Goal: Task Accomplishment & Management: Manage account settings

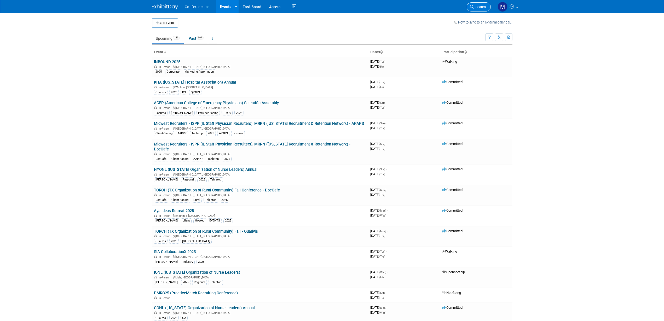
click at [482, 5] on span "Search" at bounding box center [480, 7] width 12 height 4
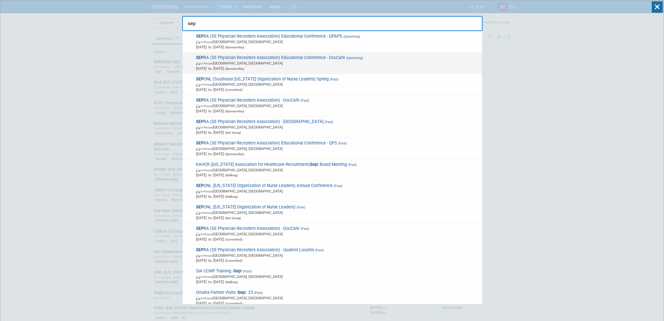
type input "sep"
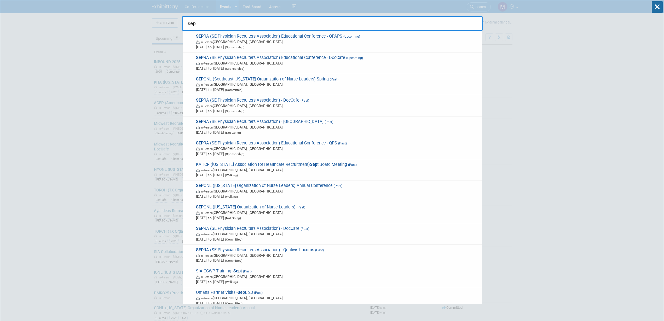
click at [272, 59] on span "SEP RA (SE Physician Recruiters Association) Educational Conference - DocCafe (…" at bounding box center [336, 63] width 285 height 16
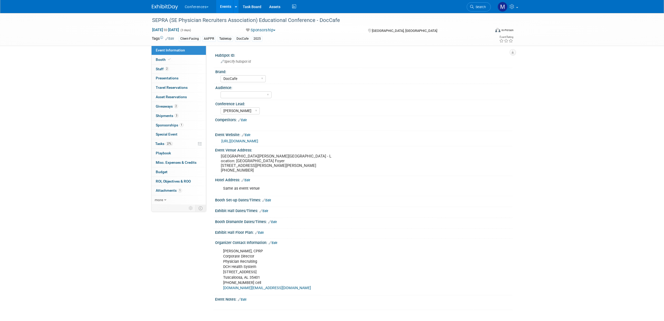
select select "DocCafe"
select select "[PERSON_NAME]"
click at [186, 59] on link "Booth" at bounding box center [179, 59] width 54 height 9
select select "6' tabletop"
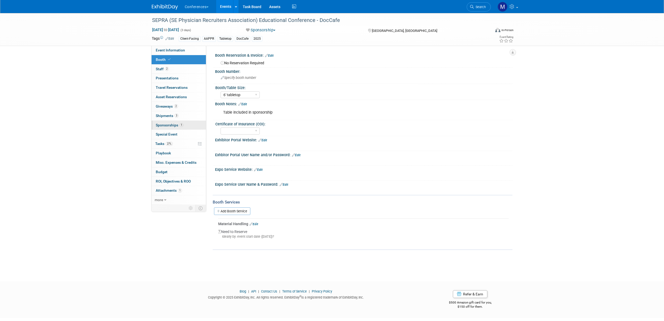
click at [180, 124] on span "1" at bounding box center [182, 125] width 4 height 4
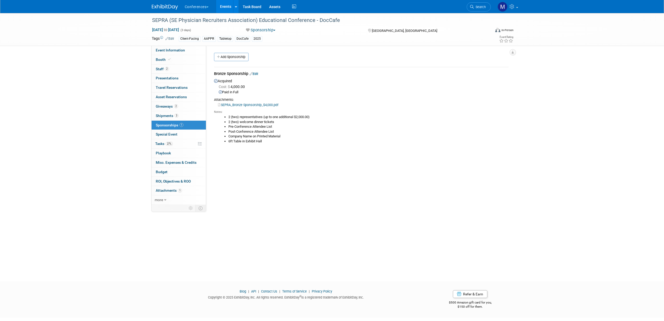
click at [239, 104] on link "SEPRA_Bronze Sponsorship_$4,000.pdf" at bounding box center [248, 105] width 60 height 4
click at [169, 68] on link "2 Staff 2" at bounding box center [179, 69] width 54 height 9
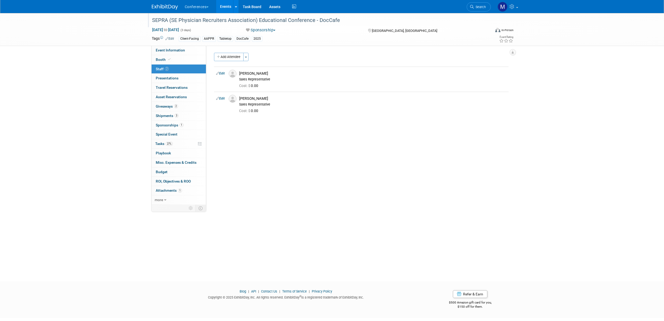
drag, startPoint x: 152, startPoint y: 21, endPoint x: 342, endPoint y: 21, distance: 189.5
click at [342, 21] on div "SEPRA (SE Physician Recruiters Association) Educational Conference - DocCafe" at bounding box center [316, 20] width 333 height 9
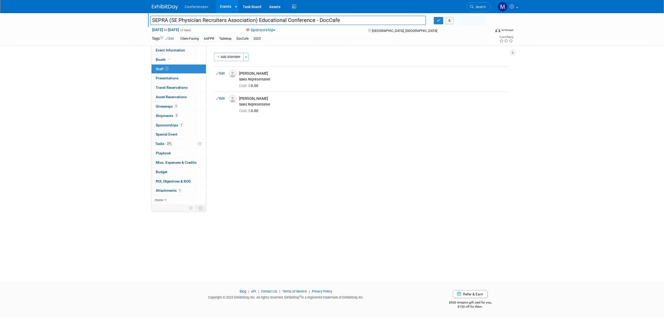
drag, startPoint x: 324, startPoint y: 22, endPoint x: 144, endPoint y: 20, distance: 179.8
click at [144, 20] on div "SEPRA (SE Physician Recruiters Association) Educational Conference - DocCafe SE…" at bounding box center [332, 29] width 664 height 33
click at [439, 24] on button "button" at bounding box center [438, 20] width 9 height 7
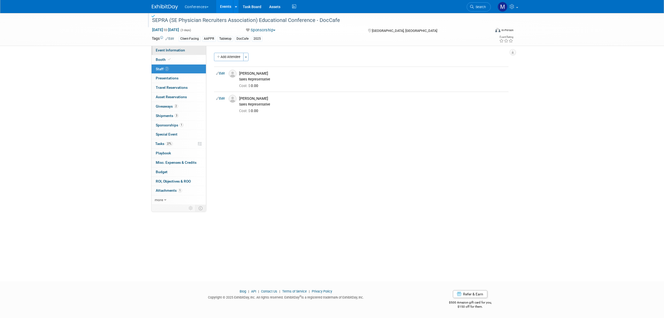
click at [172, 50] on span "Event Information" at bounding box center [170, 50] width 29 height 4
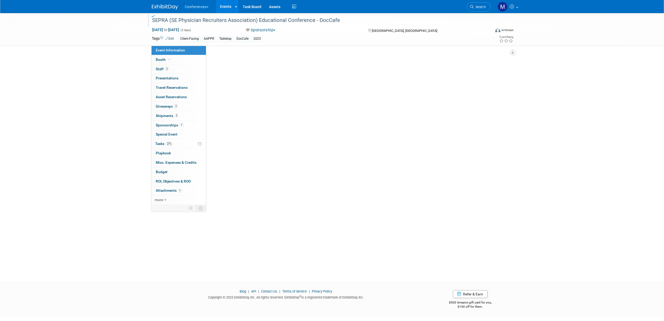
select select "DocCafe"
select select "[PERSON_NAME]"
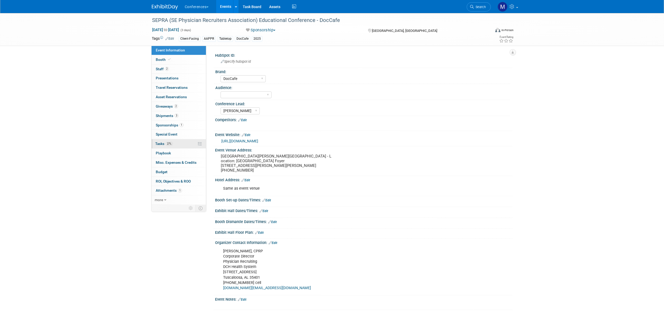
click at [170, 143] on span "27%" at bounding box center [169, 144] width 7 height 4
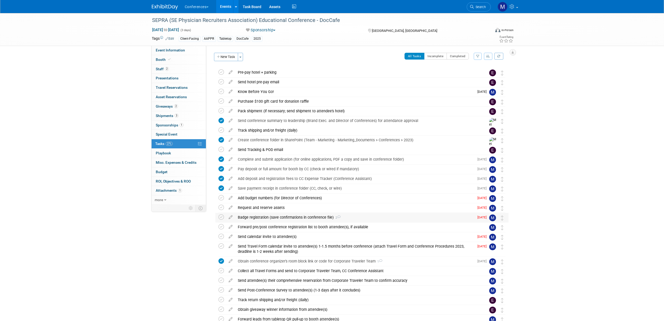
click at [314, 217] on div "Badge registration (save confirmations in conference file) 2" at bounding box center [354, 217] width 239 height 9
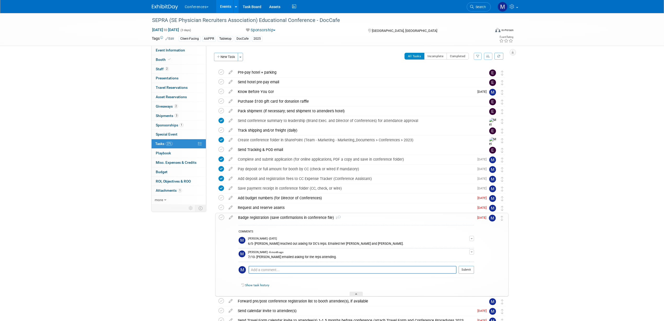
click at [314, 217] on div "Badge registration (save confirmations in conference file) 2" at bounding box center [354, 217] width 239 height 9
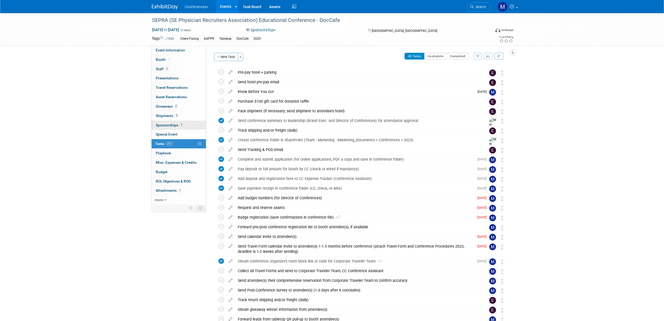
click at [175, 125] on span "Sponsorships 1" at bounding box center [170, 125] width 28 height 4
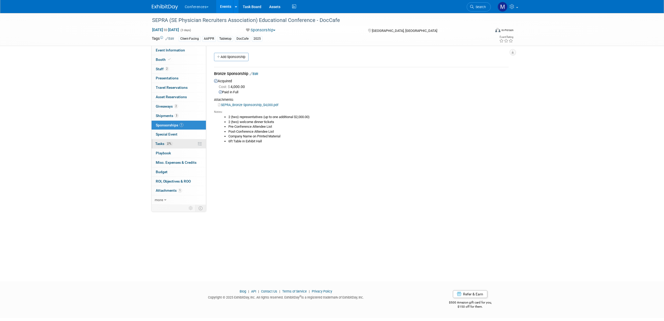
click at [169, 145] on span "27%" at bounding box center [169, 144] width 7 height 4
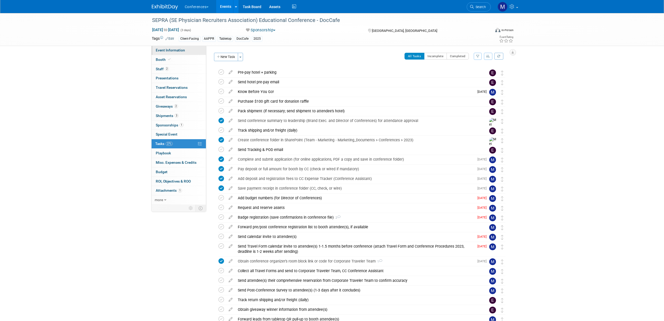
click at [190, 52] on link "Event Information" at bounding box center [179, 50] width 54 height 9
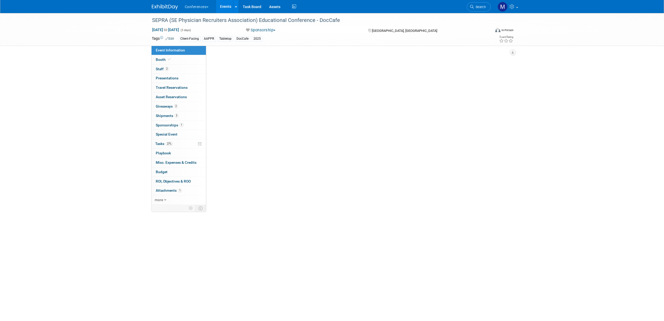
select select "DocCafe"
select select "[PERSON_NAME]"
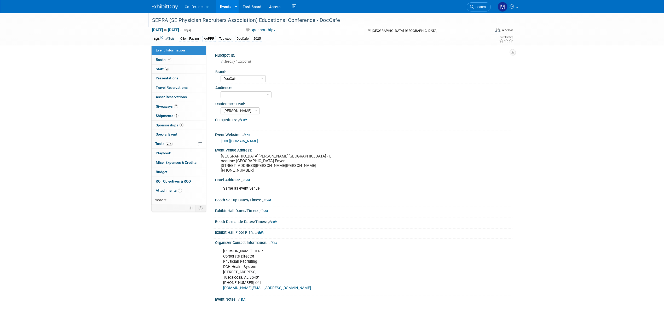
click at [158, 20] on div "SEPRA (SE Physician Recruiters Association) Educational Conference - DocCafe" at bounding box center [316, 20] width 333 height 9
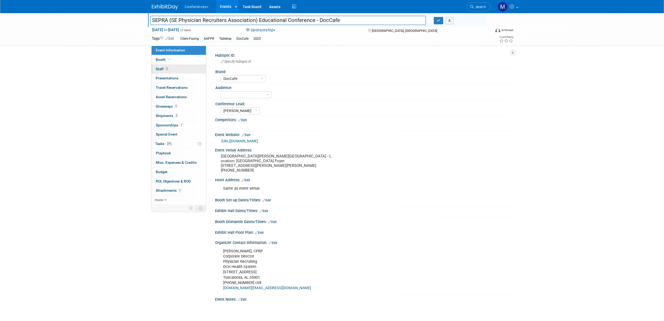
click at [176, 71] on link "2 Staff 2" at bounding box center [179, 69] width 54 height 9
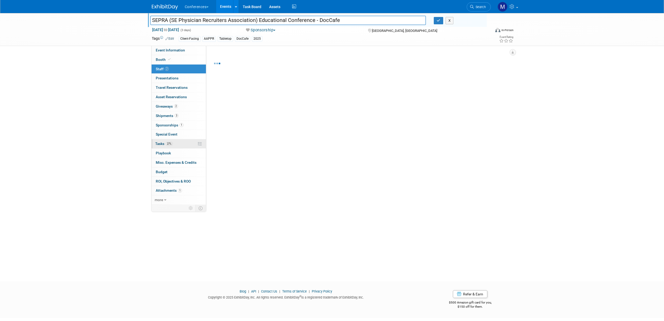
click at [175, 147] on link "27% Tasks 27%" at bounding box center [179, 143] width 54 height 9
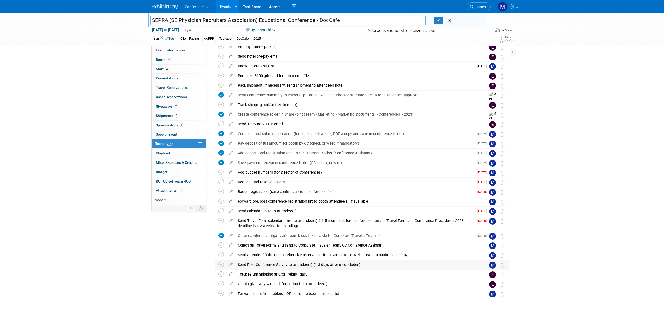
scroll to position [33, 0]
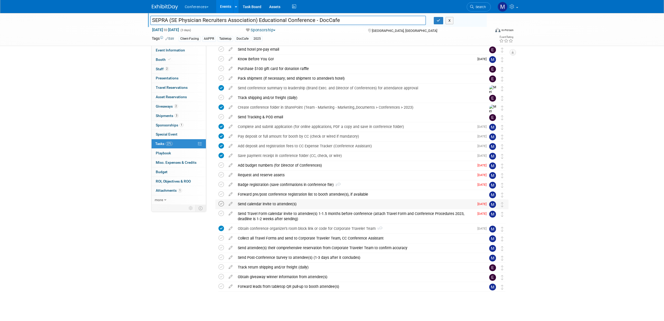
click at [221, 203] on icon at bounding box center [220, 203] width 5 height 5
click at [221, 213] on icon at bounding box center [220, 213] width 5 height 5
click at [228, 238] on icon at bounding box center [230, 237] width 9 height 7
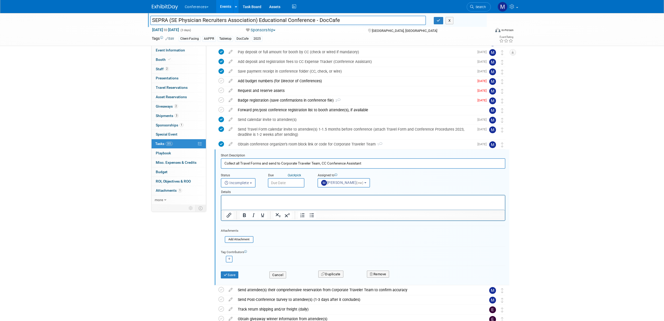
scroll to position [0, 0]
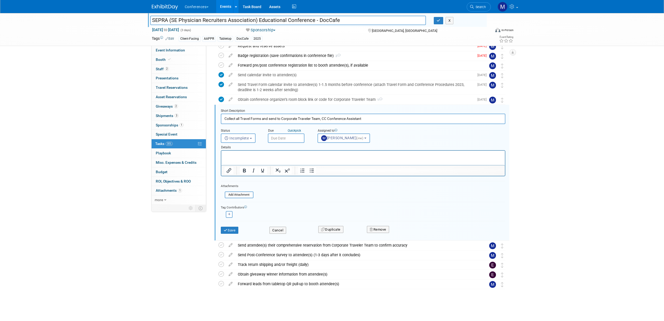
click at [283, 135] on input "text" at bounding box center [286, 138] width 37 height 9
click at [295, 177] on span "9" at bounding box center [296, 176] width 10 height 10
type input "Sep 9, 2025"
click at [235, 231] on button "Save" at bounding box center [230, 230] width 18 height 7
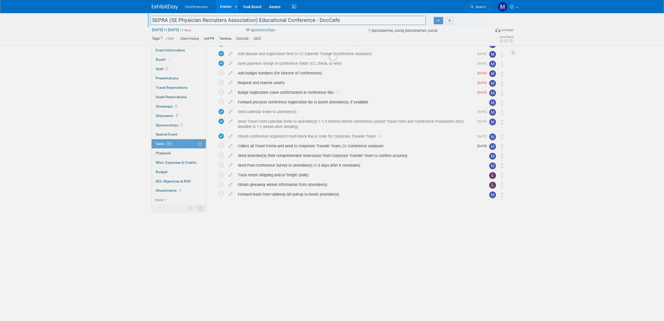
scroll to position [35, 0]
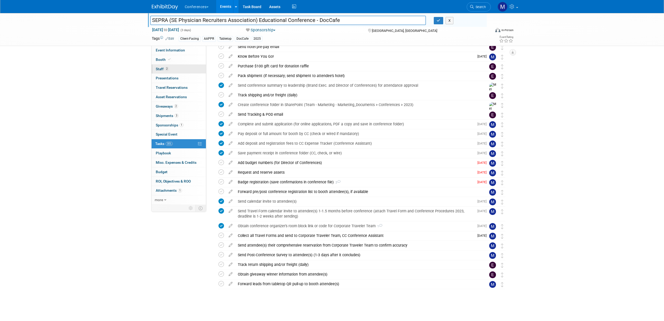
click at [172, 67] on link "2 Staff 2" at bounding box center [179, 69] width 54 height 9
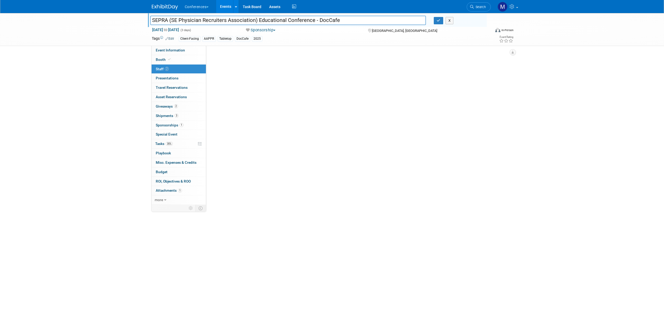
scroll to position [0, 0]
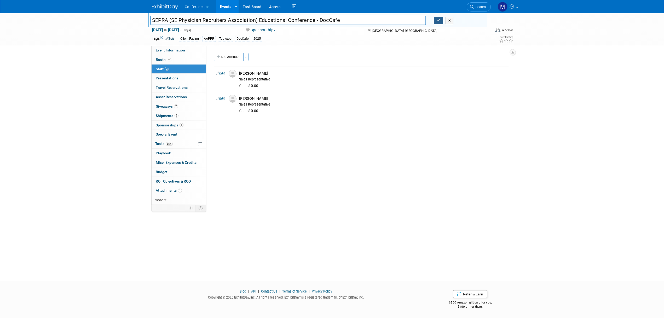
click at [438, 20] on icon "button" at bounding box center [439, 20] width 4 height 3
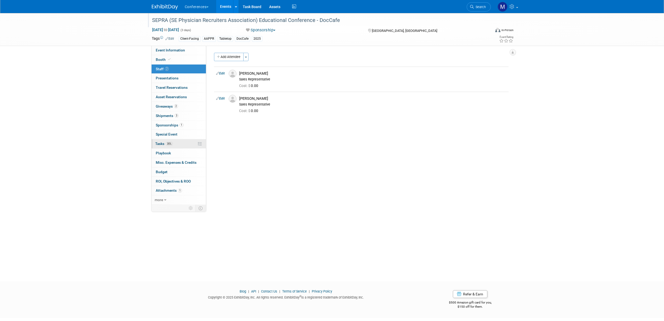
click at [173, 146] on span "Tasks 35%" at bounding box center [164, 144] width 18 height 4
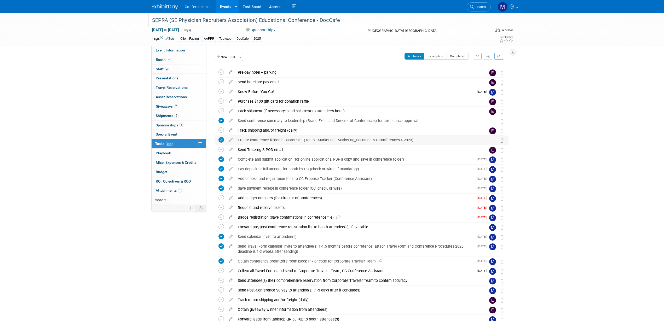
drag, startPoint x: 501, startPoint y: 134, endPoint x: 501, endPoint y: 143, distance: 9.2
click at [501, 143] on div "SEPRA (SE Physician Recruiters Association) Educational Conference - DocCafe FL…" at bounding box center [361, 196] width 296 height 257
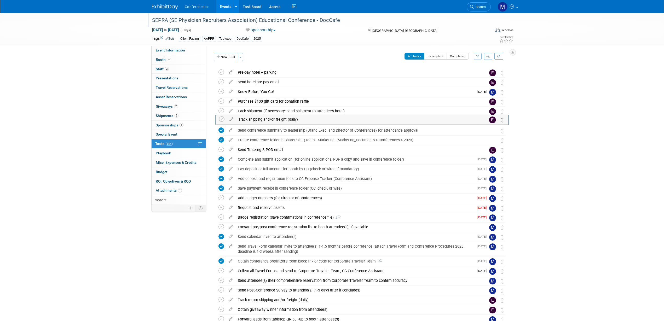
drag, startPoint x: 502, startPoint y: 130, endPoint x: 503, endPoint y: 119, distance: 11.2
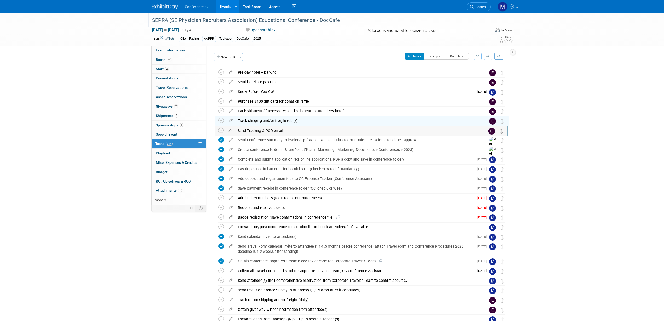
drag, startPoint x: 502, startPoint y: 150, endPoint x: 502, endPoint y: 130, distance: 19.3
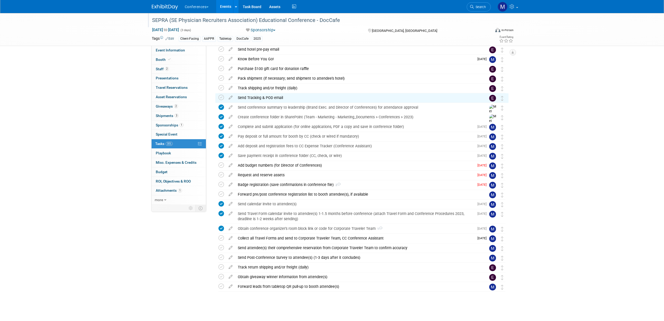
scroll to position [35, 0]
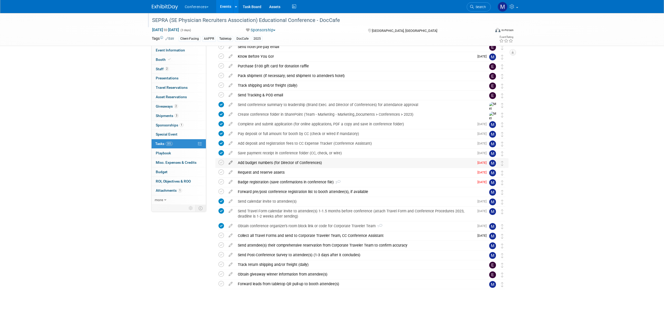
click at [229, 164] on icon at bounding box center [230, 161] width 9 height 7
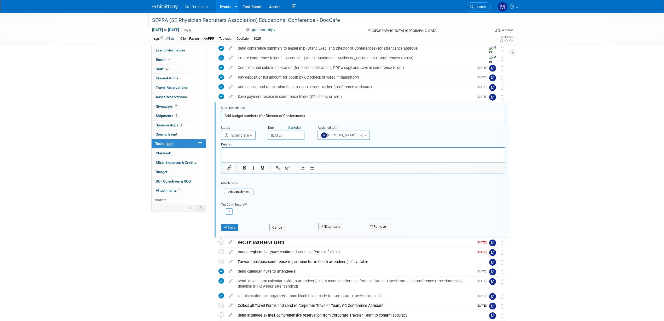
scroll to position [117, 0]
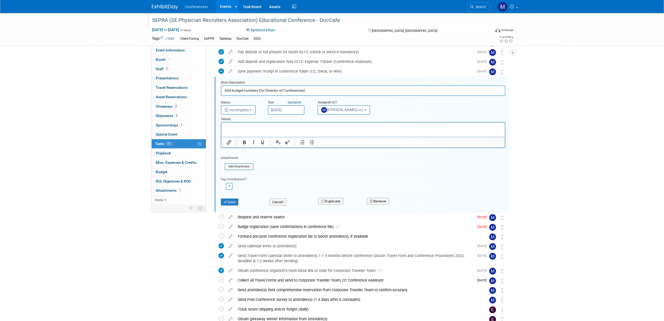
click at [289, 107] on input "Aug 6, 2025" at bounding box center [286, 109] width 37 height 9
click at [343, 121] on icon at bounding box center [343, 121] width 4 height 4
click at [343, 122] on icon at bounding box center [343, 121] width 4 height 4
select select "9"
click at [331, 158] on span "17" at bounding box center [331, 158] width 10 height 10
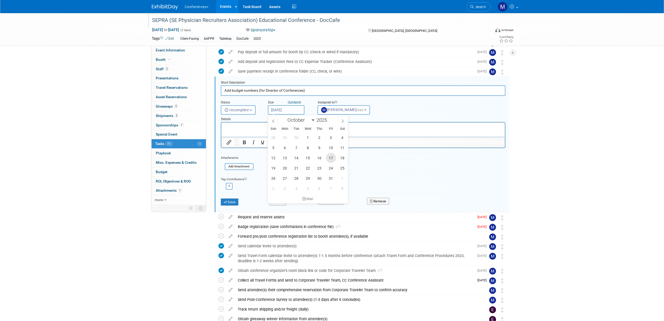
type input "Oct 17, 2025"
click at [231, 203] on button "Save" at bounding box center [230, 202] width 18 height 7
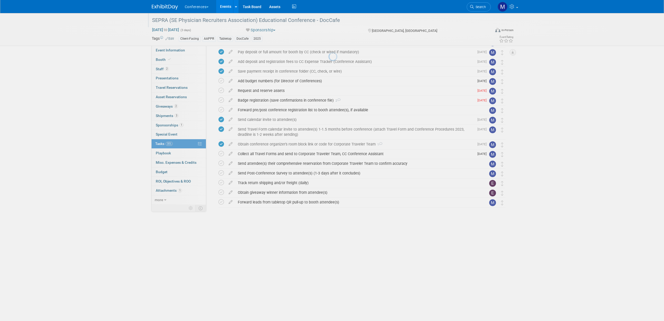
scroll to position [35, 0]
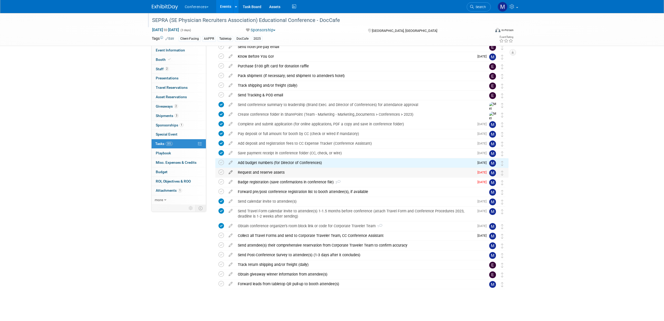
click at [228, 172] on icon at bounding box center [230, 171] width 9 height 7
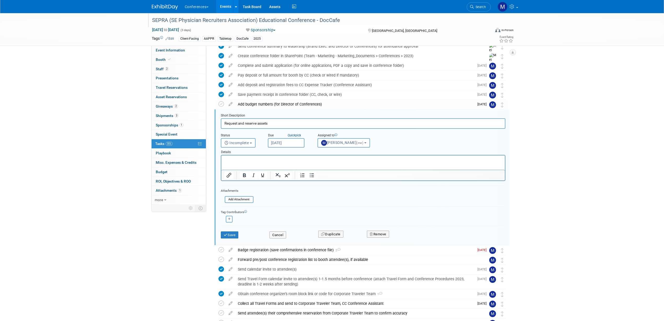
scroll to position [127, 0]
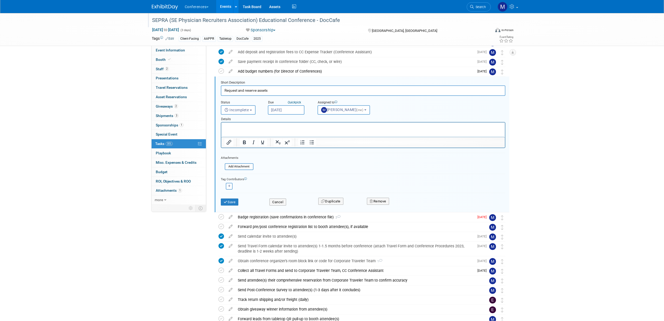
click at [280, 114] on body "Conferences Explore: My Workspaces 2 Go to Workspace: Conferences Marketing Req…" at bounding box center [332, 33] width 664 height 321
click at [343, 119] on span at bounding box center [342, 121] width 9 height 9
select select "8"
click at [318, 148] on span "11" at bounding box center [319, 148] width 10 height 10
type input "Sep 11, 2025"
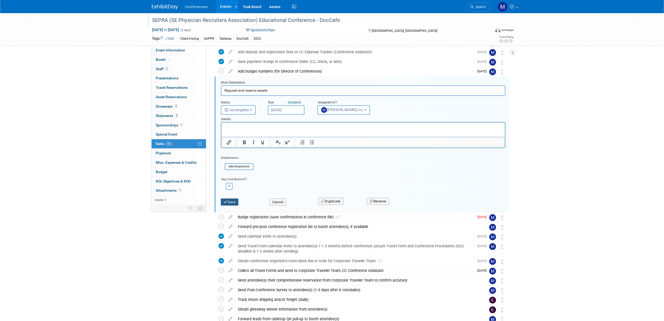
click at [236, 203] on button "Save" at bounding box center [230, 202] width 18 height 7
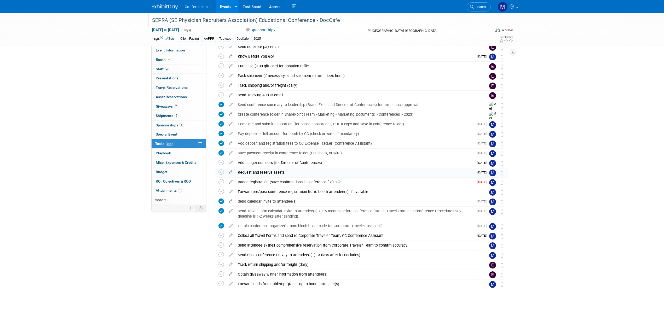
scroll to position [35, 0]
click at [252, 181] on div "Badge registration (save confirmations in conference file) 2" at bounding box center [354, 182] width 239 height 9
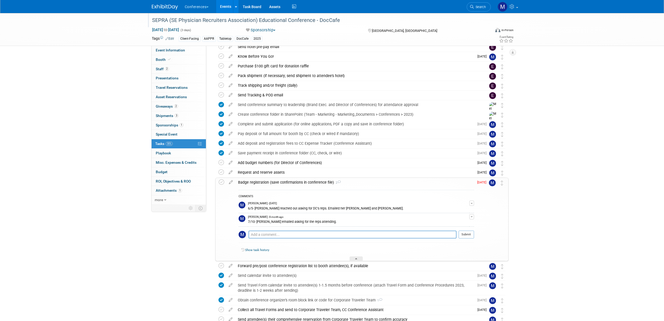
click at [252, 181] on div "Badge registration (save confirmations in conference file) 2" at bounding box center [354, 182] width 239 height 9
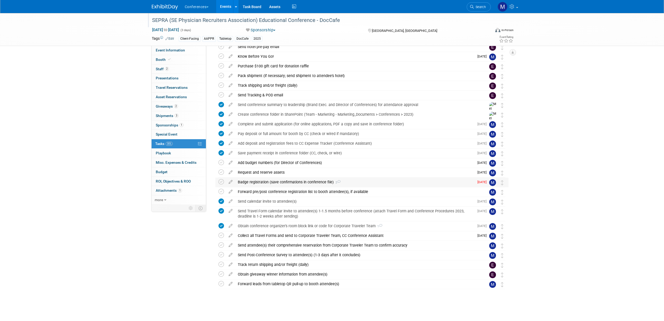
click at [252, 181] on div "Badge registration (save confirmations in conference file) 2" at bounding box center [354, 182] width 239 height 9
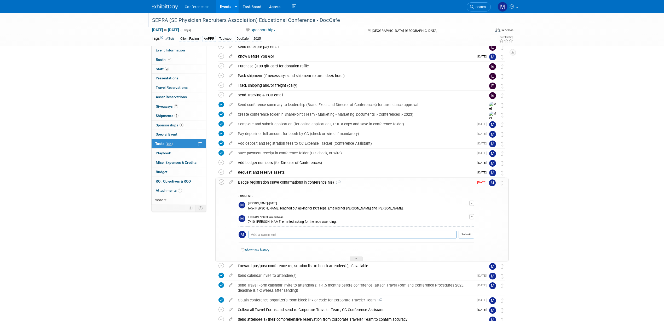
click at [252, 181] on div "Badge registration (save confirmations in conference file) 2" at bounding box center [354, 182] width 239 height 9
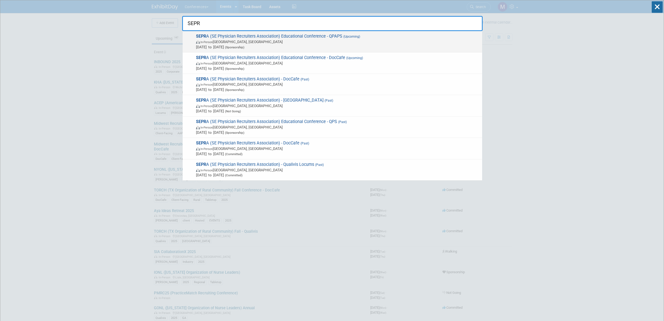
type input "SEPR"
click at [208, 42] on span "In-Person" at bounding box center [206, 42] width 12 height 3
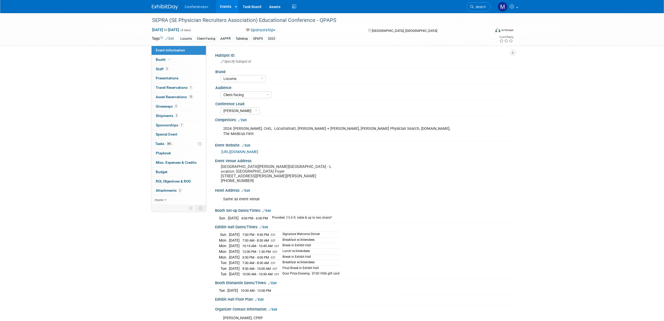
select select "Locums"
select select "Client-facing"
select select "[PERSON_NAME]"
drag, startPoint x: 221, startPoint y: 162, endPoint x: 328, endPoint y: 161, distance: 106.9
click at [328, 164] on pre "The Ritz-Carlton, Amelia Island - Location: Ritz Ballroom Foyer 4750 Amelia Isl…" at bounding box center [277, 173] width 112 height 19
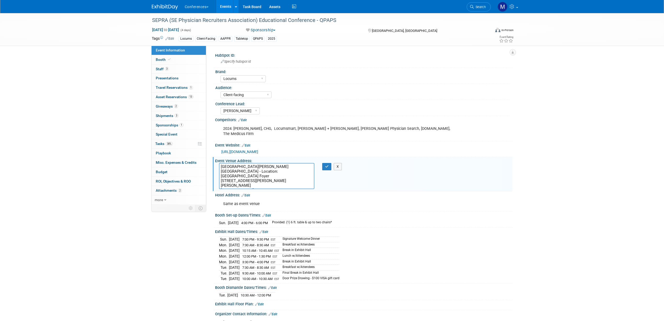
drag, startPoint x: 249, startPoint y: 166, endPoint x: 219, endPoint y: 162, distance: 30.3
click at [219, 163] on textarea "The Ritz-Carlton, Amelia Island - Location: Ritz Ballroom Foyer 4750 Amelia Isl…" at bounding box center [266, 176] width 95 height 26
click at [164, 126] on span "Sponsorships 1" at bounding box center [170, 125] width 28 height 4
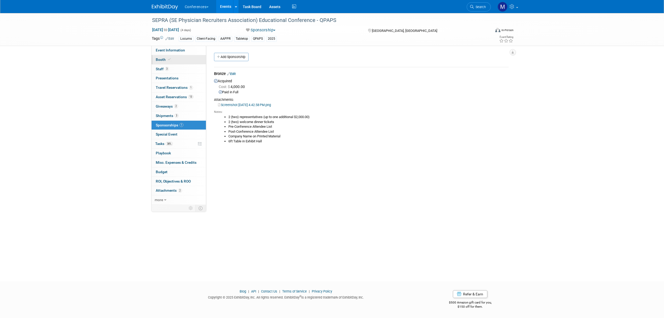
click at [169, 59] on icon at bounding box center [169, 59] width 3 height 3
select select "6' tabletop"
select select "No"
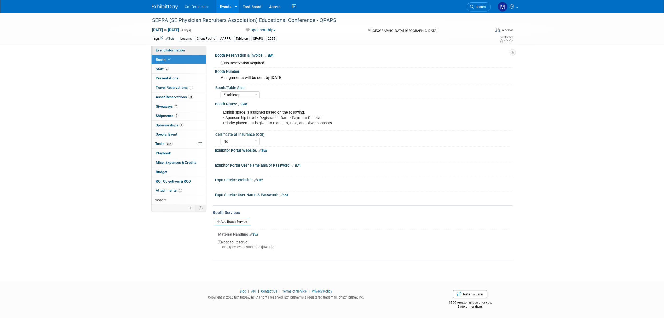
click at [180, 48] on span "Event Information" at bounding box center [170, 50] width 29 height 4
select select "Locums"
select select "Client-facing"
select select "[PERSON_NAME]"
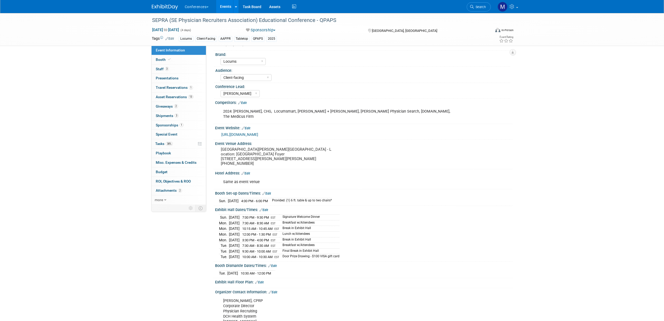
scroll to position [33, 0]
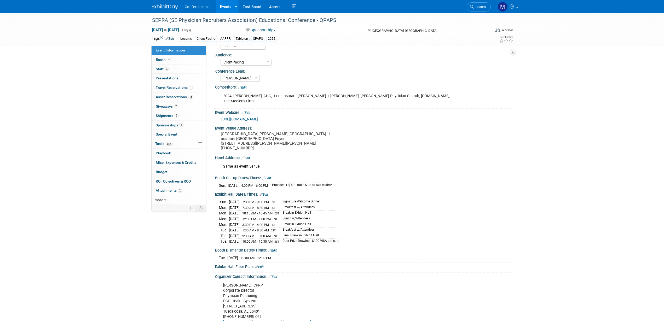
drag, startPoint x: 215, startPoint y: 168, endPoint x: 283, endPoint y: 245, distance: 103.0
click at [283, 245] on div "HubSpot ID: Specify hubspot id Brand: Aya Bespoke Corporate Dawson DocCafe Locu…" at bounding box center [361, 187] width 295 height 336
copy div "Booth Set-up Dates/Times: Edit Sun. Oct 12, 2025 4:00 PM - 6:00 PM Provided: (1…"
click at [149, 243] on div "Event Information Event Info Booth Booth 3 Staff 3 Staff 0 Presentations 0 Pres…" at bounding box center [332, 167] width 368 height 375
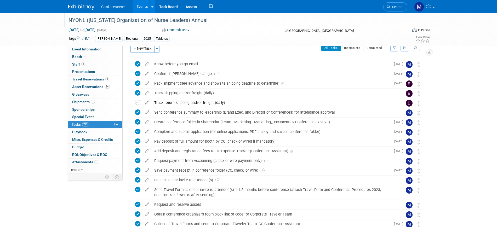
scroll to position [8, 0]
click at [397, 8] on span "Search" at bounding box center [396, 7] width 12 height 4
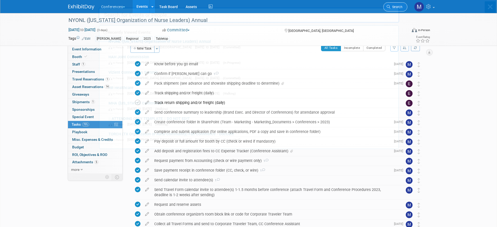
scroll to position [0, 0]
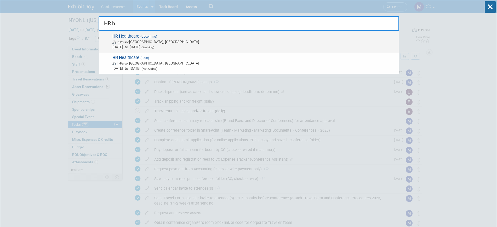
type input "HR h"
click at [194, 36] on span "HR H ealthcare (Upcoming) In-Person Boston, MA Oct 5, 2025 to Oct 7, 2025 (Walk…" at bounding box center [253, 42] width 285 height 16
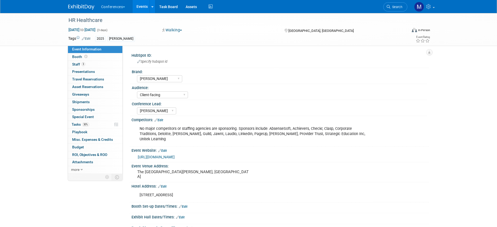
select select "[PERSON_NAME]"
select select "Client-facing"
select select "[PERSON_NAME]"
drag, startPoint x: 96, startPoint y: 49, endPoint x: 99, endPoint y: 52, distance: 5.0
click at [96, 49] on span "Event Information" at bounding box center [86, 49] width 29 height 4
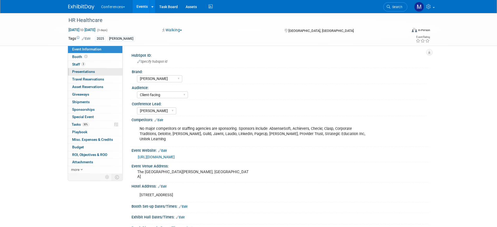
select select "[PERSON_NAME]"
select select "Client-facing"
select select "[PERSON_NAME]"
drag, startPoint x: 205, startPoint y: 168, endPoint x: 136, endPoint y: 165, distance: 68.3
click at [136, 168] on div "The Westin Copley Place, Boston MA" at bounding box center [193, 174] width 116 height 12
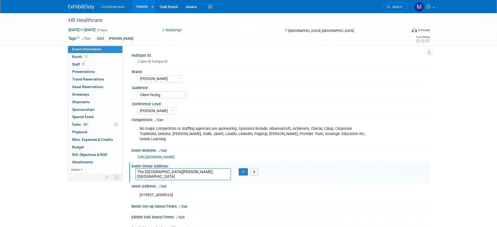
drag, startPoint x: 208, startPoint y: 167, endPoint x: 137, endPoint y: 164, distance: 71.4
click at [137, 168] on textarea "The Westin Copley Place, Boston MA" at bounding box center [182, 174] width 95 height 12
click at [242, 170] on icon "button" at bounding box center [243, 171] width 4 height 3
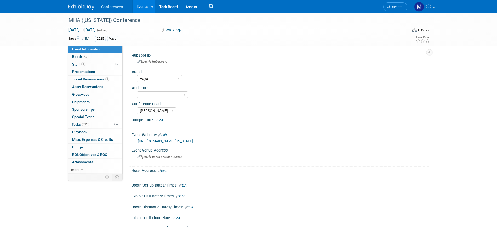
select select "Vaya"
select select "[PERSON_NAME]"
